Goal: Task Accomplishment & Management: Use online tool/utility

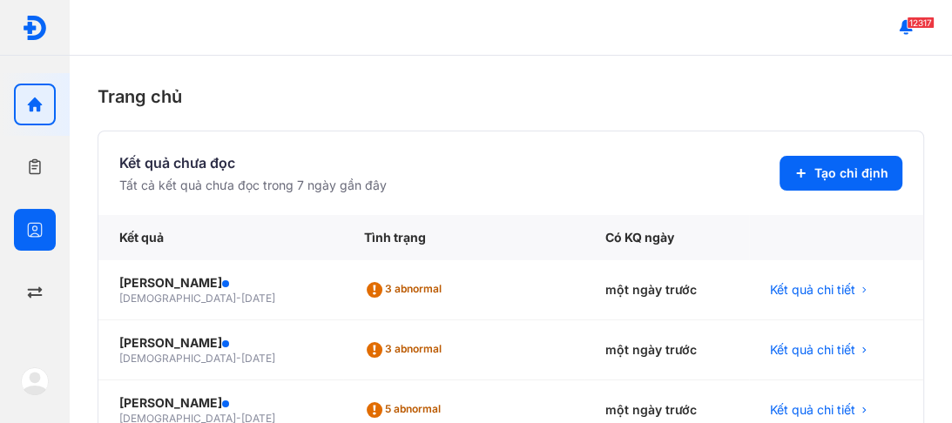
drag, startPoint x: 24, startPoint y: 230, endPoint x: 65, endPoint y: 216, distance: 44.1
click at [27, 229] on div at bounding box center [35, 230] width 42 height 42
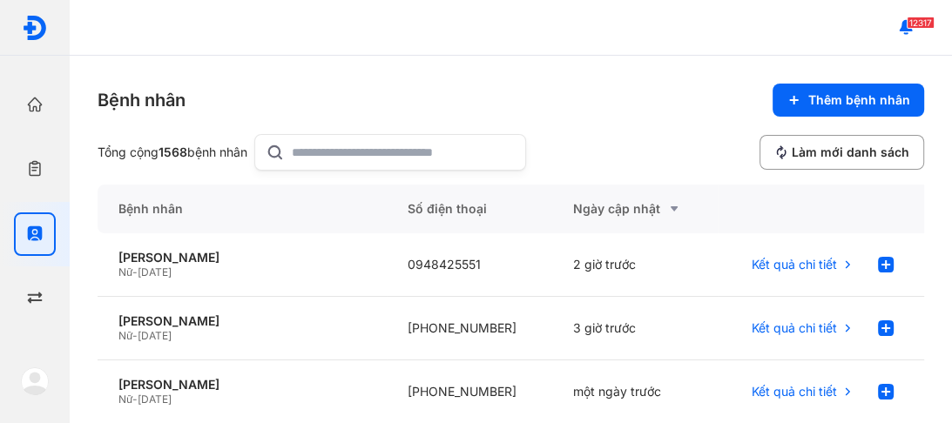
click at [347, 147] on input "text" at bounding box center [403, 152] width 223 height 35
type input "********"
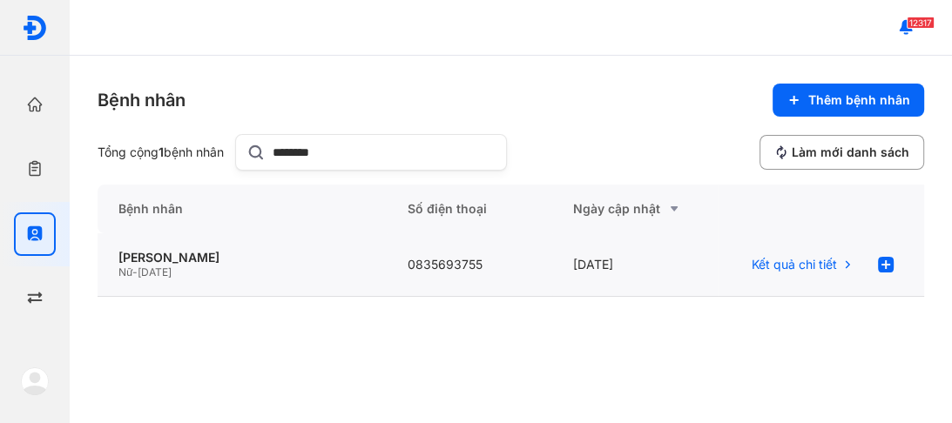
click at [204, 266] on div "Nữ - 30/04/1975" at bounding box center [241, 273] width 247 height 14
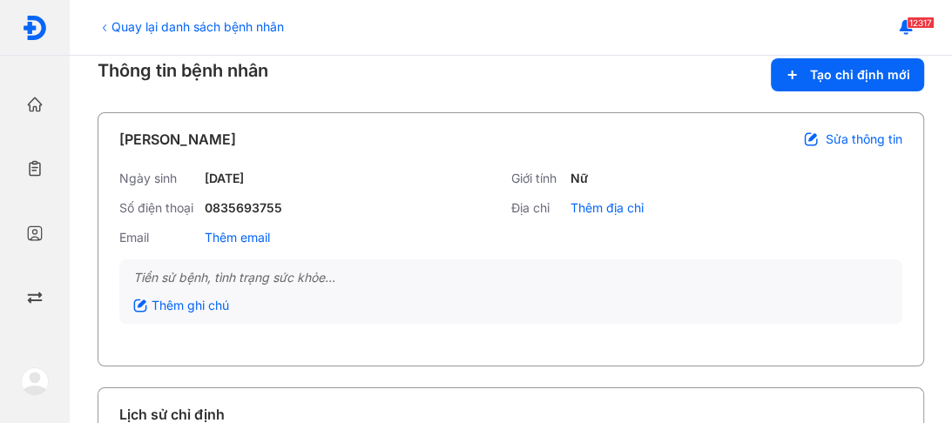
scroll to position [70, 0]
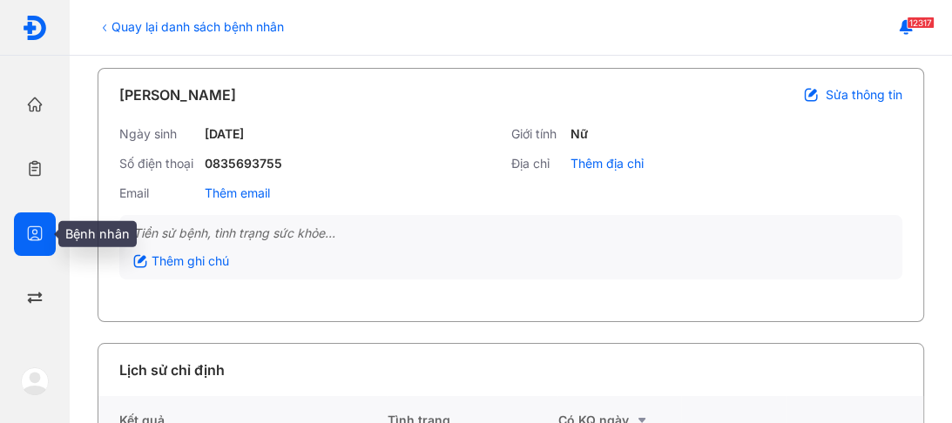
click at [38, 230] on icon "button" at bounding box center [34, 233] width 17 height 17
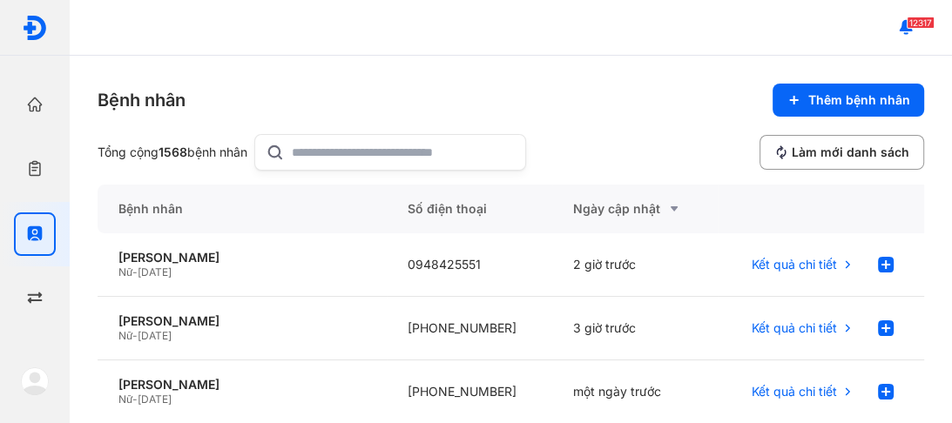
click at [285, 153] on icon at bounding box center [275, 152] width 19 height 21
click at [292, 153] on input "text" at bounding box center [403, 152] width 223 height 35
click at [301, 146] on input "text" at bounding box center [403, 152] width 223 height 35
click at [332, 150] on input "text" at bounding box center [403, 152] width 223 height 35
type input "********"
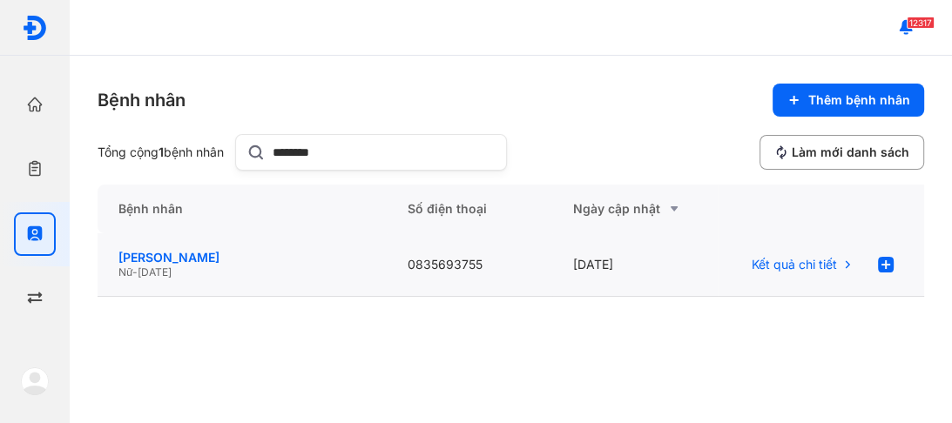
click at [159, 257] on div "[PERSON_NAME]" at bounding box center [241, 258] width 247 height 16
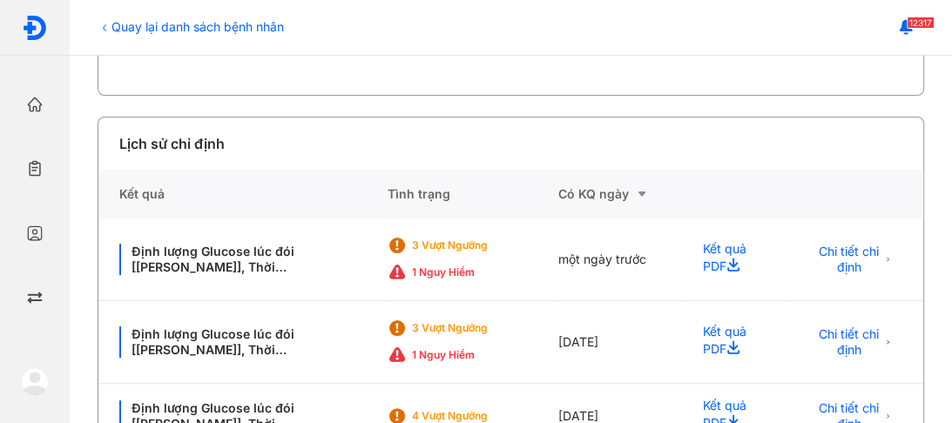
scroll to position [310, 0]
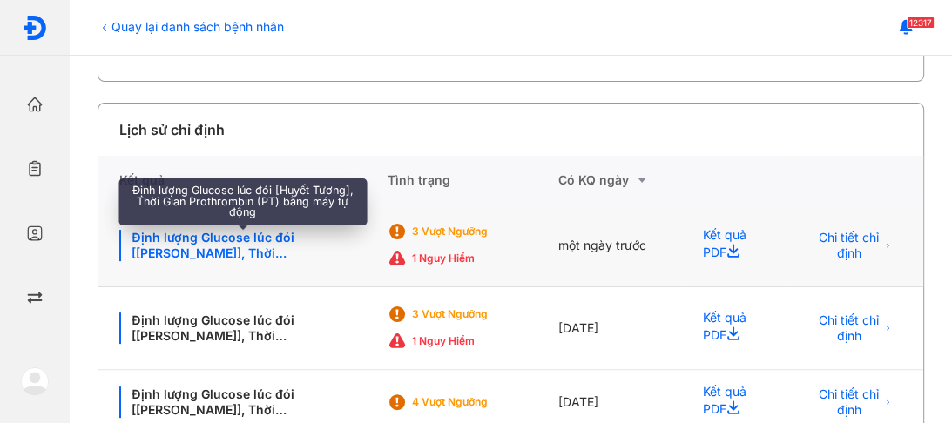
click at [214, 245] on div "Định lượng Glucose lúc đói [Huyết Tương], Thời Gian Prothrombin (PT) bằng máy t…" at bounding box center [242, 245] width 247 height 31
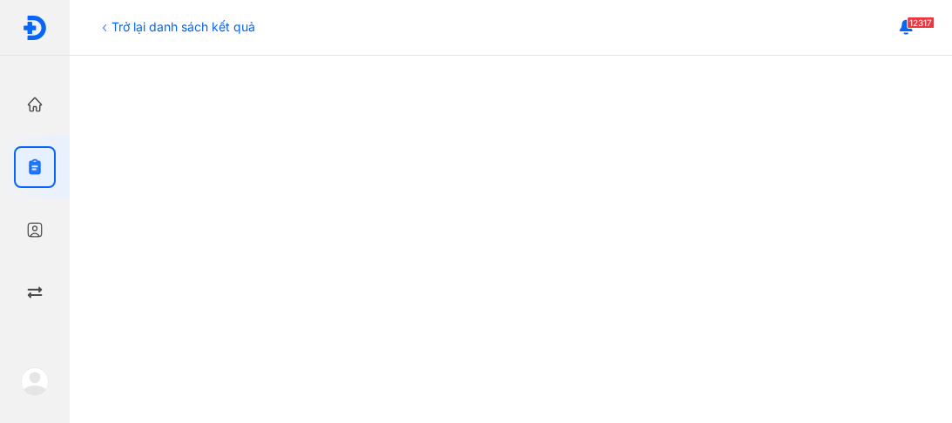
scroll to position [209, 0]
